Goal: Task Accomplishment & Management: Manage account settings

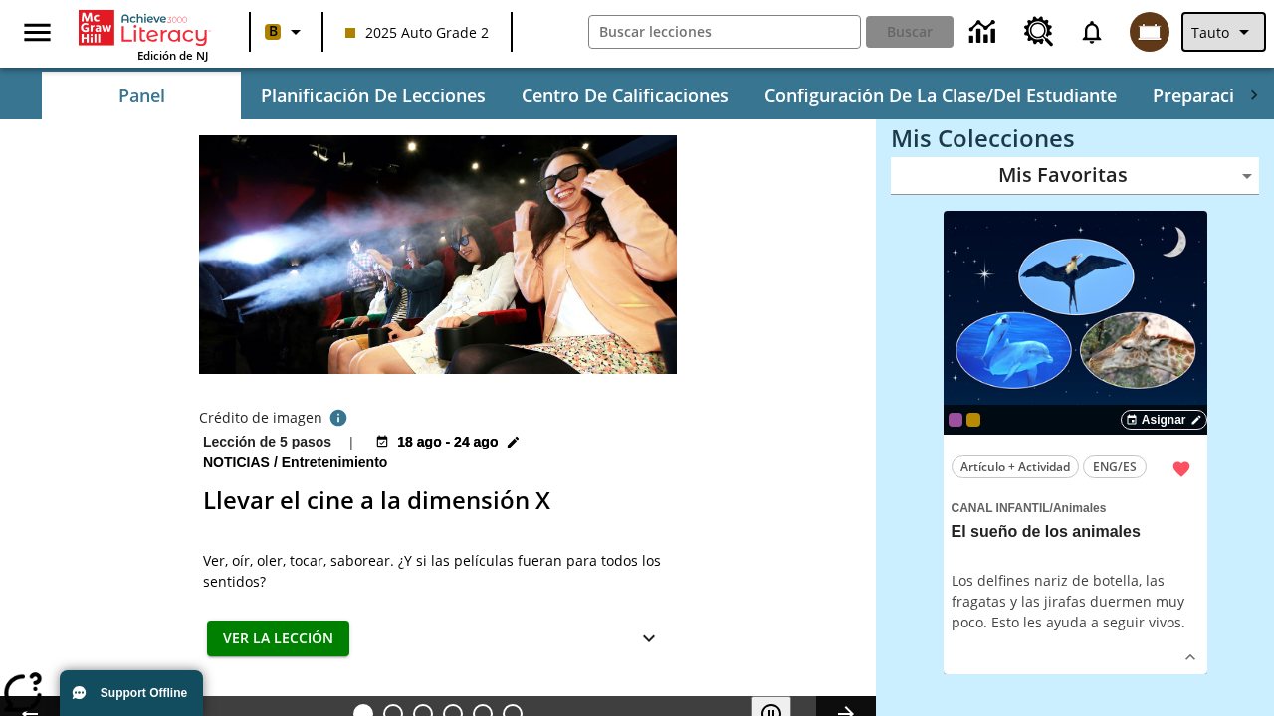
click at [1225, 32] on span "Tauto" at bounding box center [1210, 32] width 38 height 21
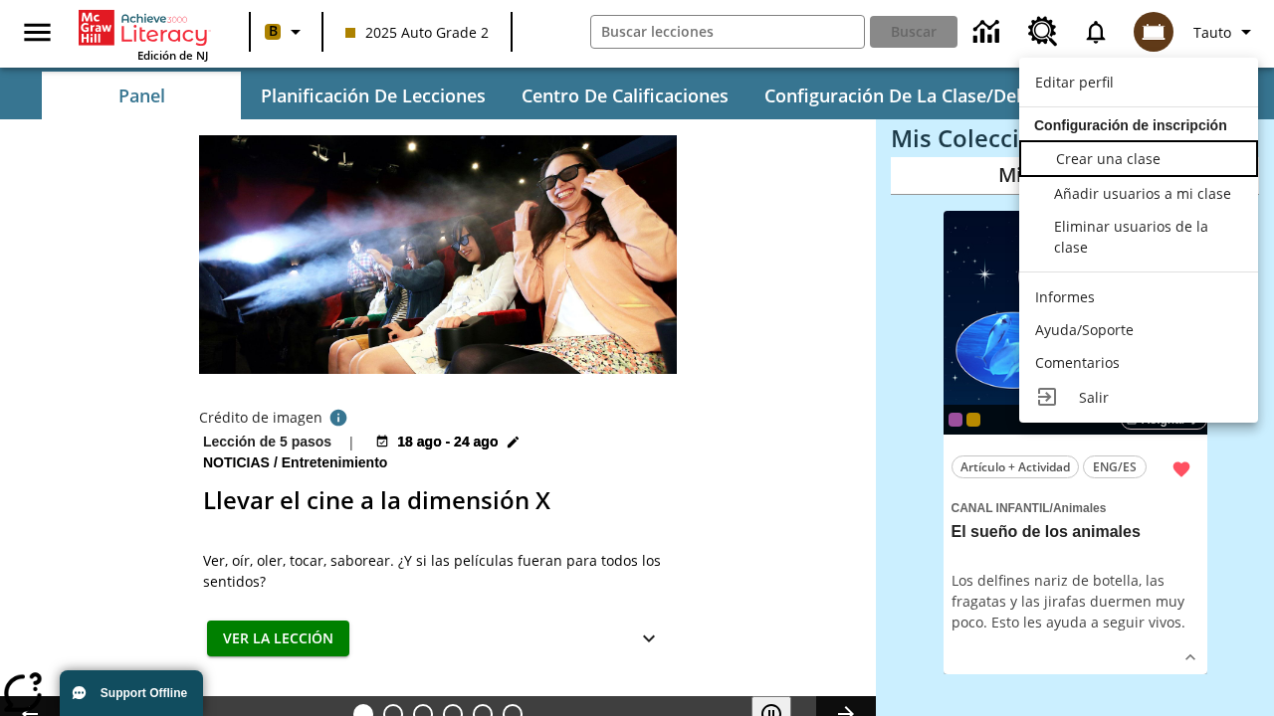
click at [1138, 156] on span "Crear una clase" at bounding box center [1108, 158] width 104 height 19
click at [1138, 193] on span "Añadir usuarios a mi clase" at bounding box center [1144, 191] width 177 height 19
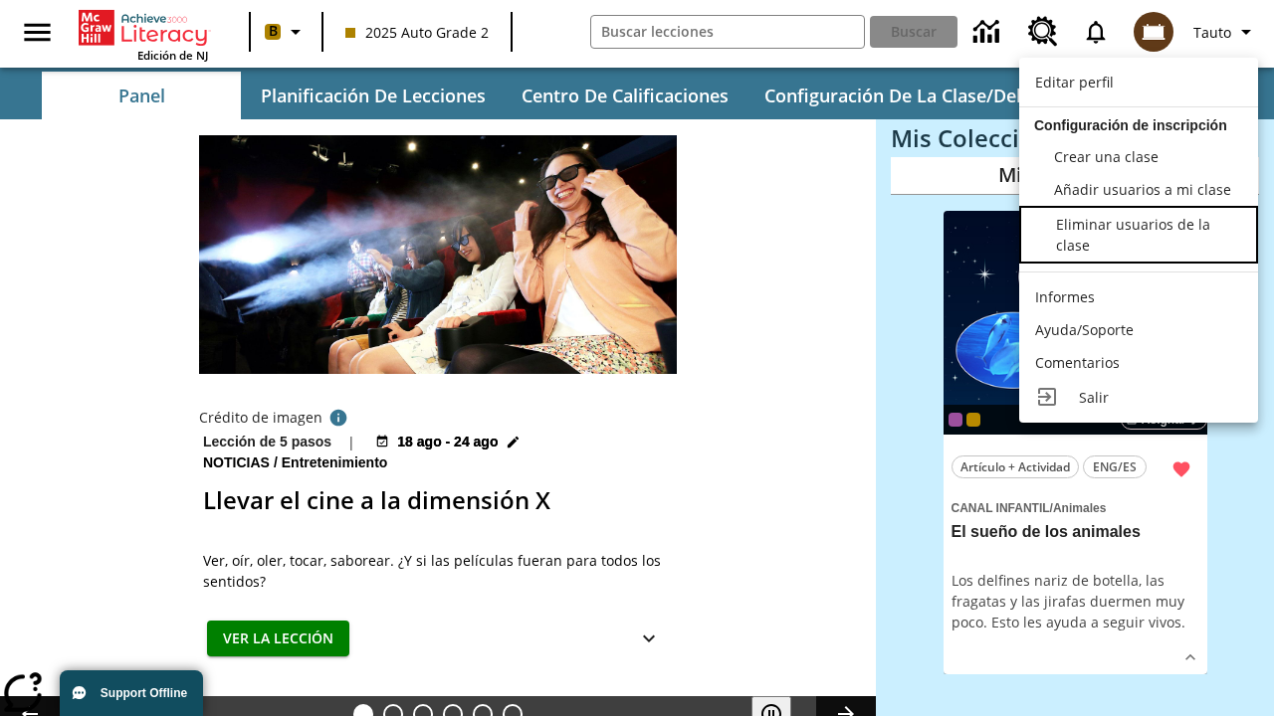
click at [1138, 237] on div "Eliminar usuarios de la clase" at bounding box center [1148, 235] width 184 height 42
